Goal: Information Seeking & Learning: Learn about a topic

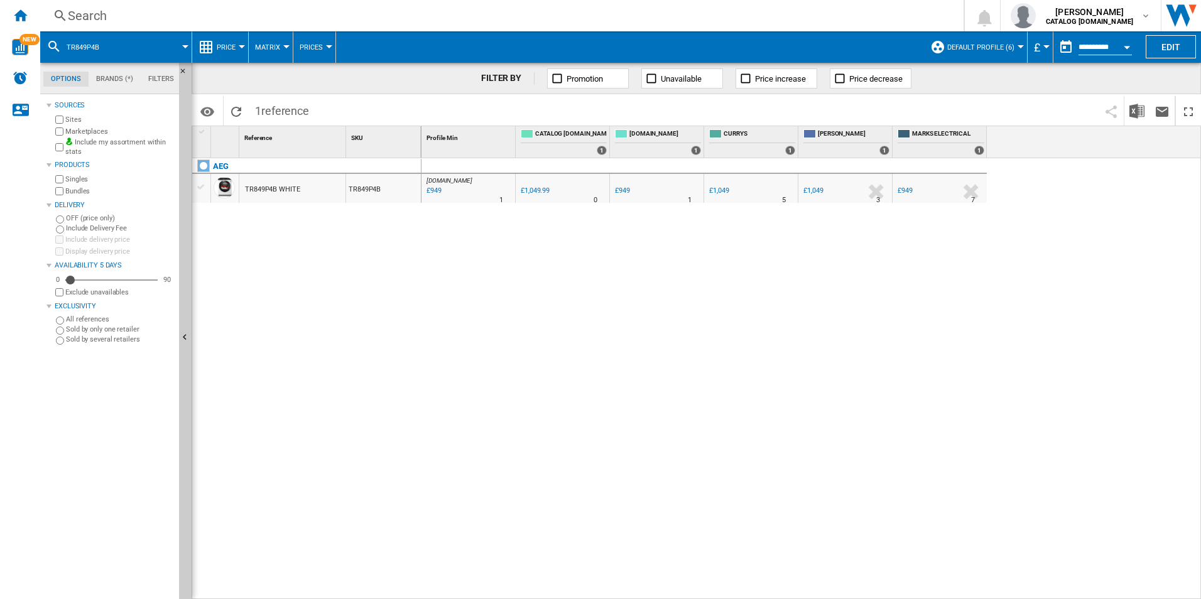
click at [328, 18] on div "Search" at bounding box center [499, 16] width 863 height 18
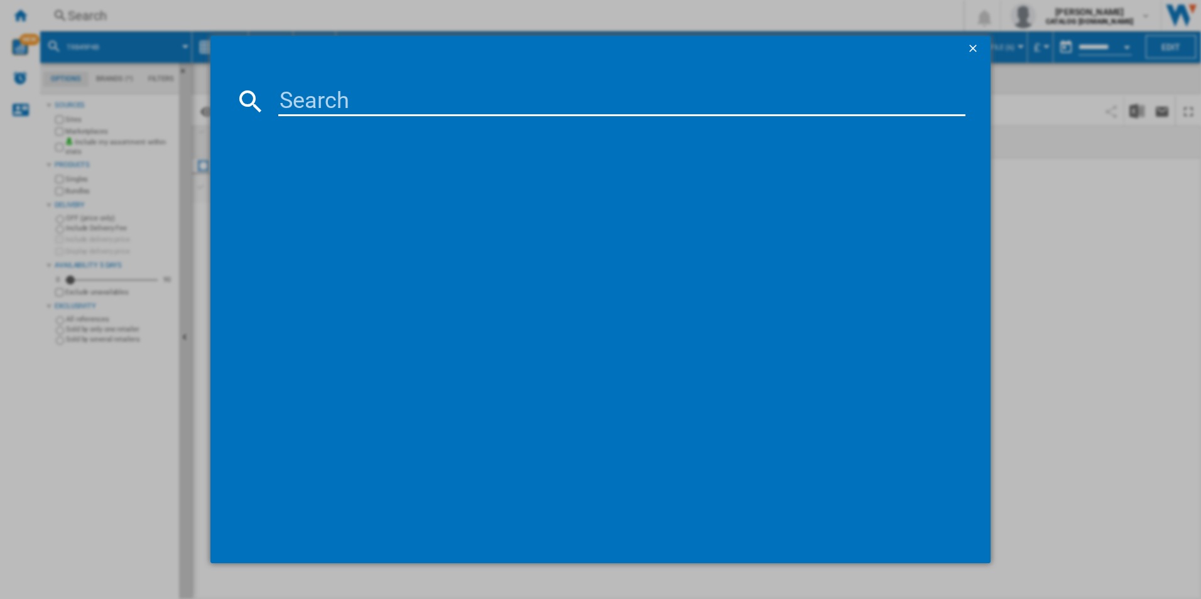
type input "CCX1530ACB"
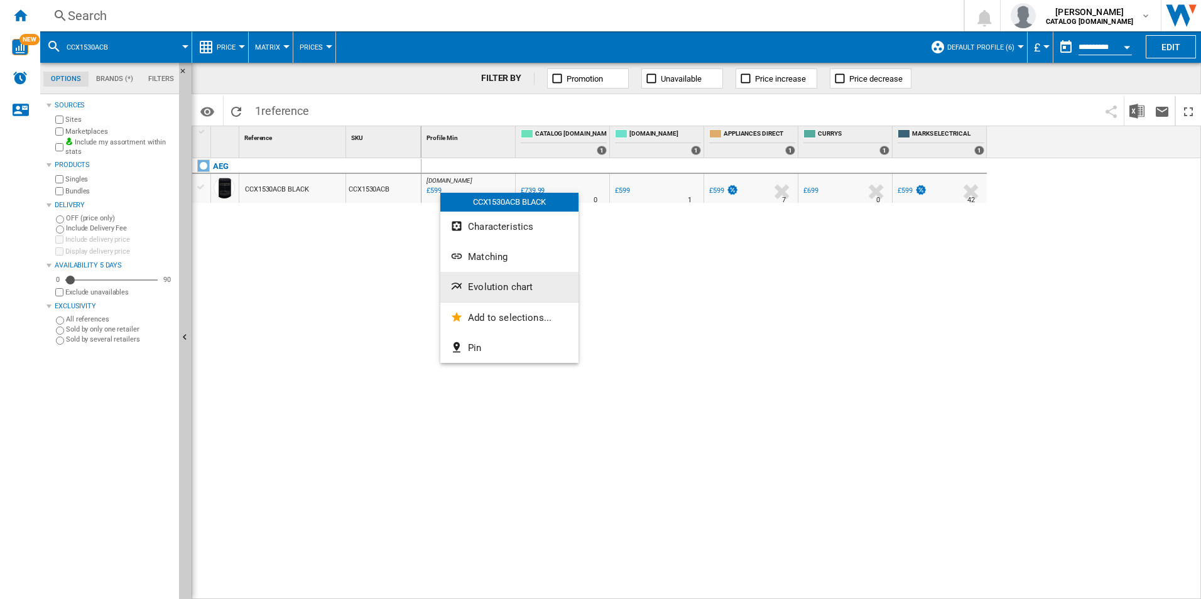
click at [499, 286] on span "Evolution chart" at bounding box center [500, 286] width 65 height 11
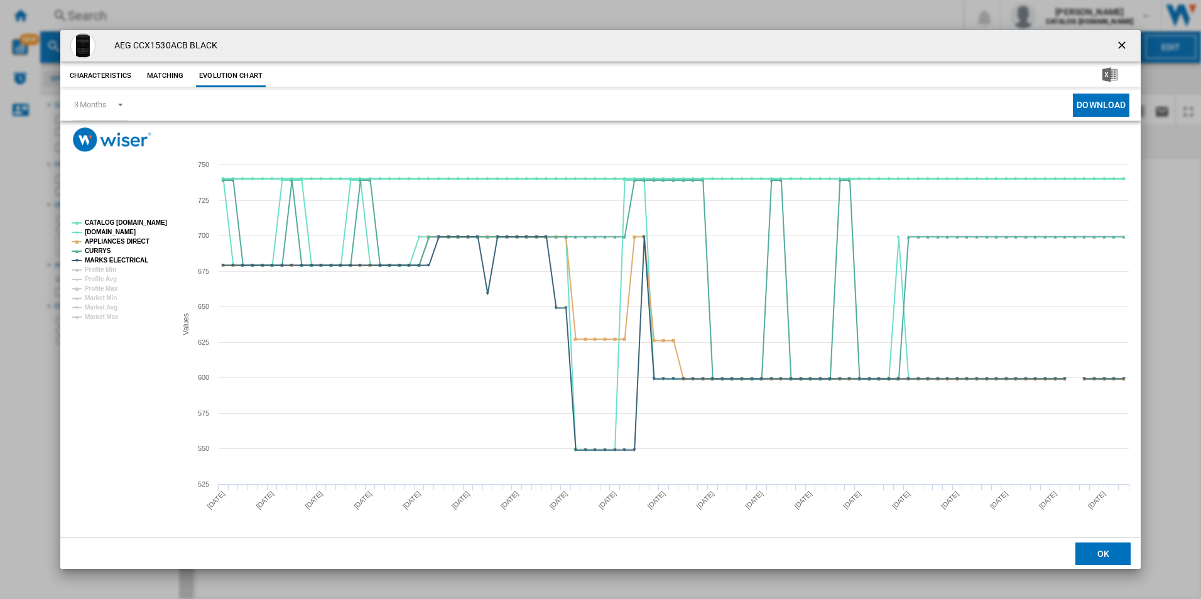
click at [144, 224] on tspan "CATALOG [DOMAIN_NAME]" at bounding box center [126, 222] width 82 height 7
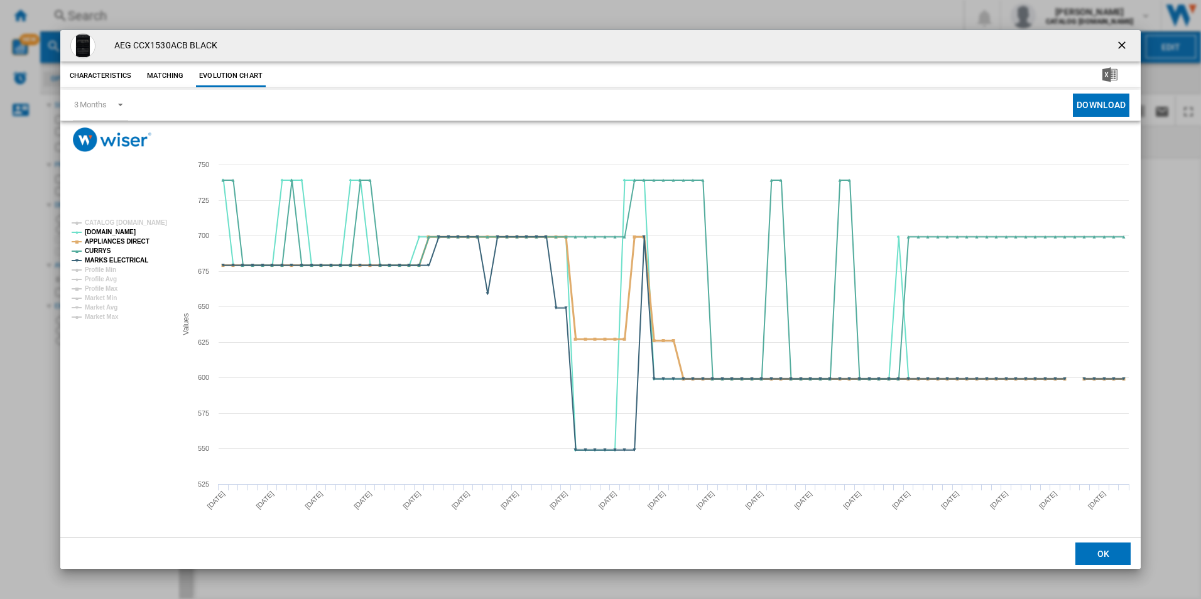
click at [137, 238] on tspan "APPLIANCES DIRECT" at bounding box center [117, 241] width 65 height 7
click at [139, 261] on tspan "MARKS ELECTRICAL" at bounding box center [116, 260] width 63 height 7
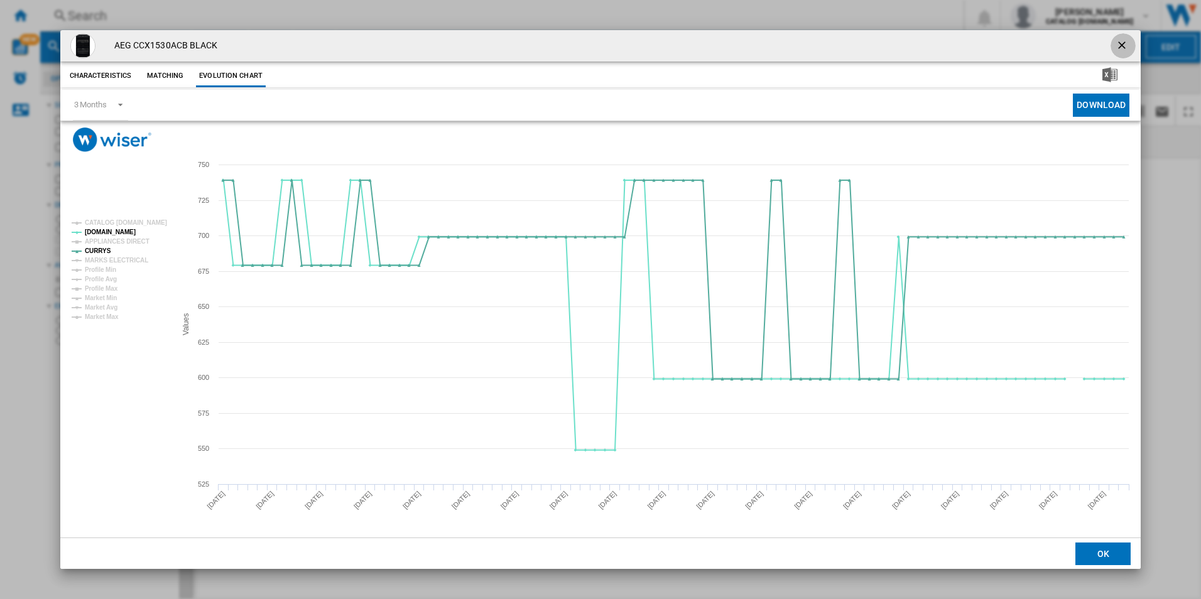
click at [1121, 44] on ng-md-icon "getI18NText('BUTTONS.CLOSE_DIALOG')" at bounding box center [1123, 46] width 15 height 15
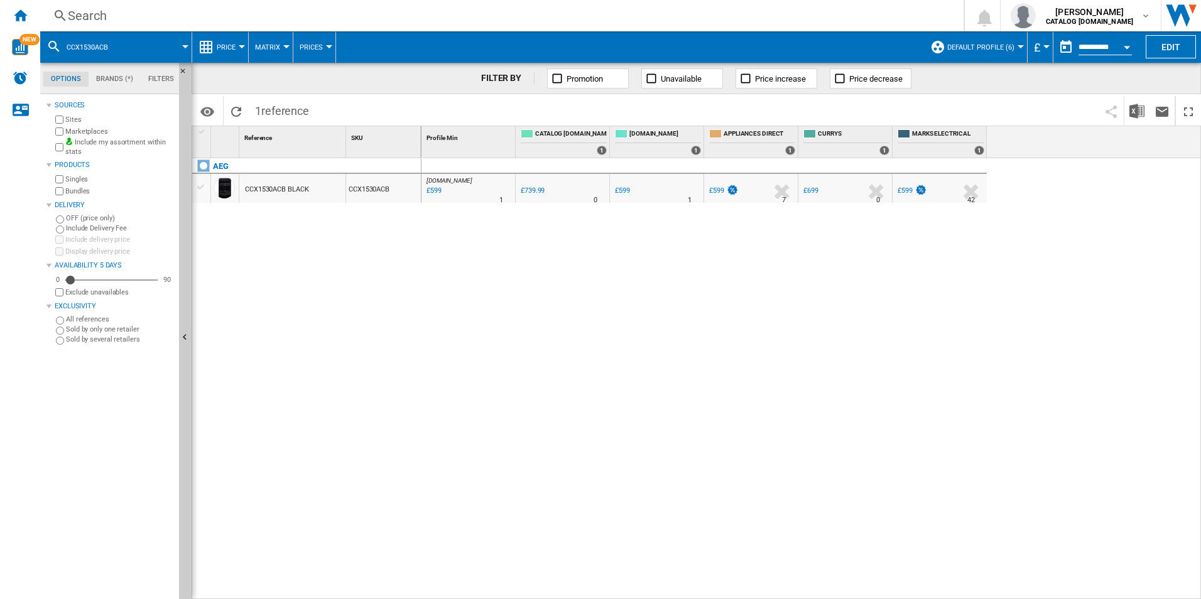
click at [798, 283] on div "[DOMAIN_NAME] : AO -19.1 % £599 % N/A 1 [DOMAIN_NAME] : AO 0.0 % £739.99 % N/A" at bounding box center [812, 379] width 780 height 442
